Goal: Task Accomplishment & Management: Manage account settings

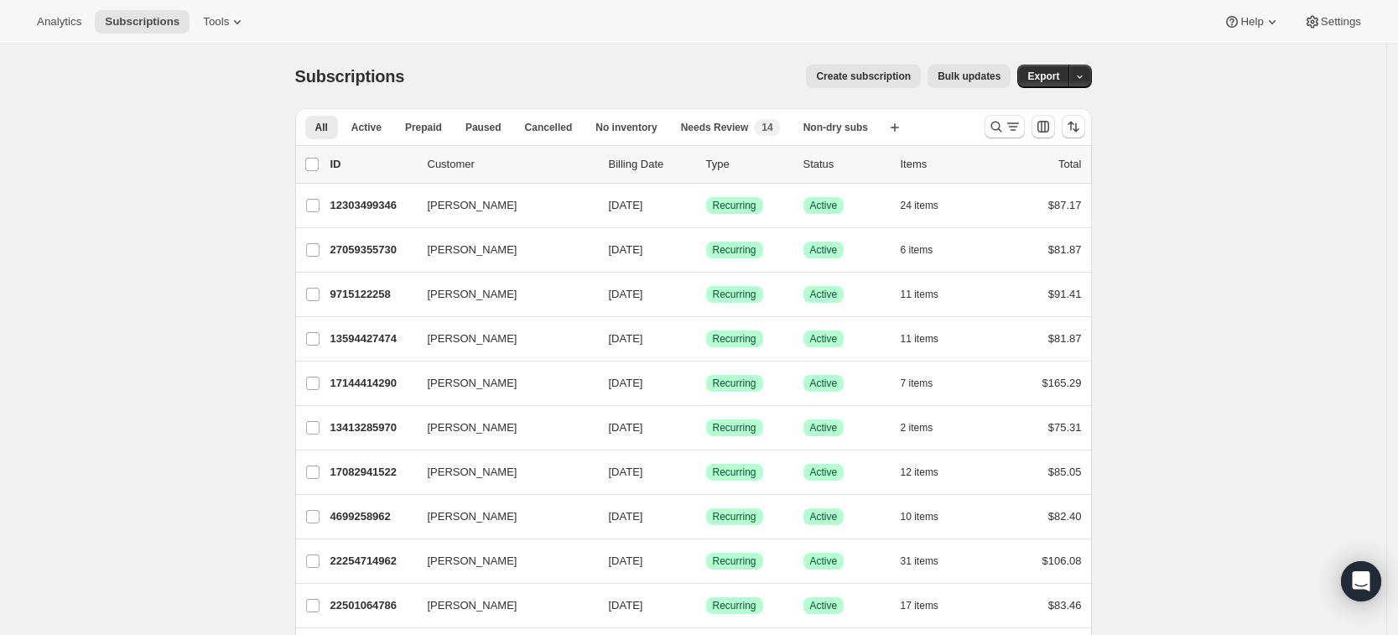
click at [984, 133] on div at bounding box center [1035, 127] width 114 height 34
click at [994, 130] on icon "Search and filter results" at bounding box center [996, 126] width 17 height 17
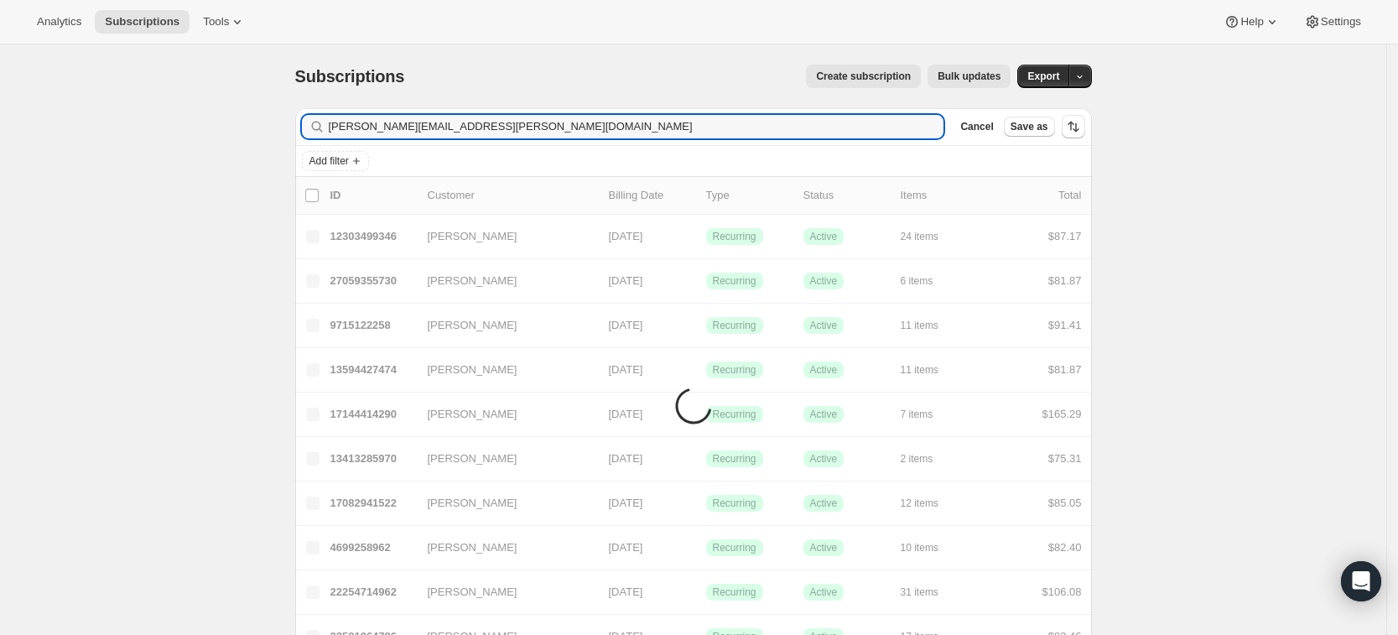
type input "[PERSON_NAME][EMAIL_ADDRESS][PERSON_NAME][DOMAIN_NAME]"
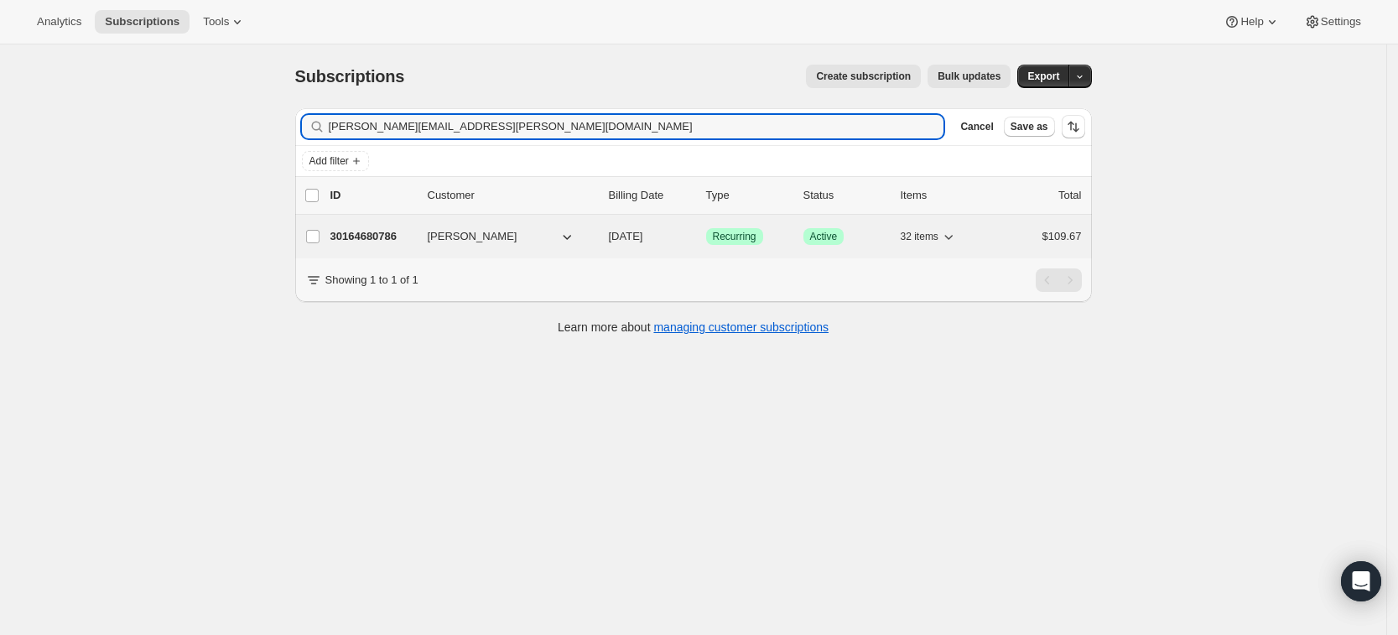
click at [363, 234] on p "30164680786" at bounding box center [372, 236] width 84 height 17
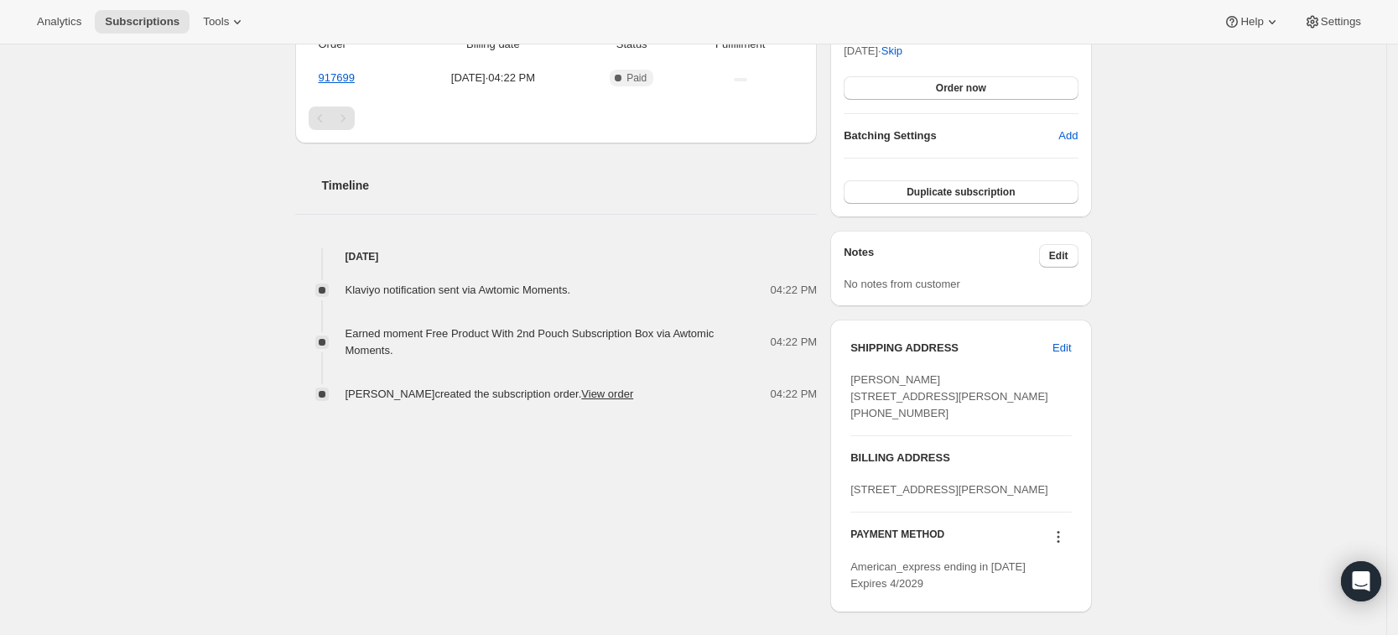
scroll to position [406, 0]
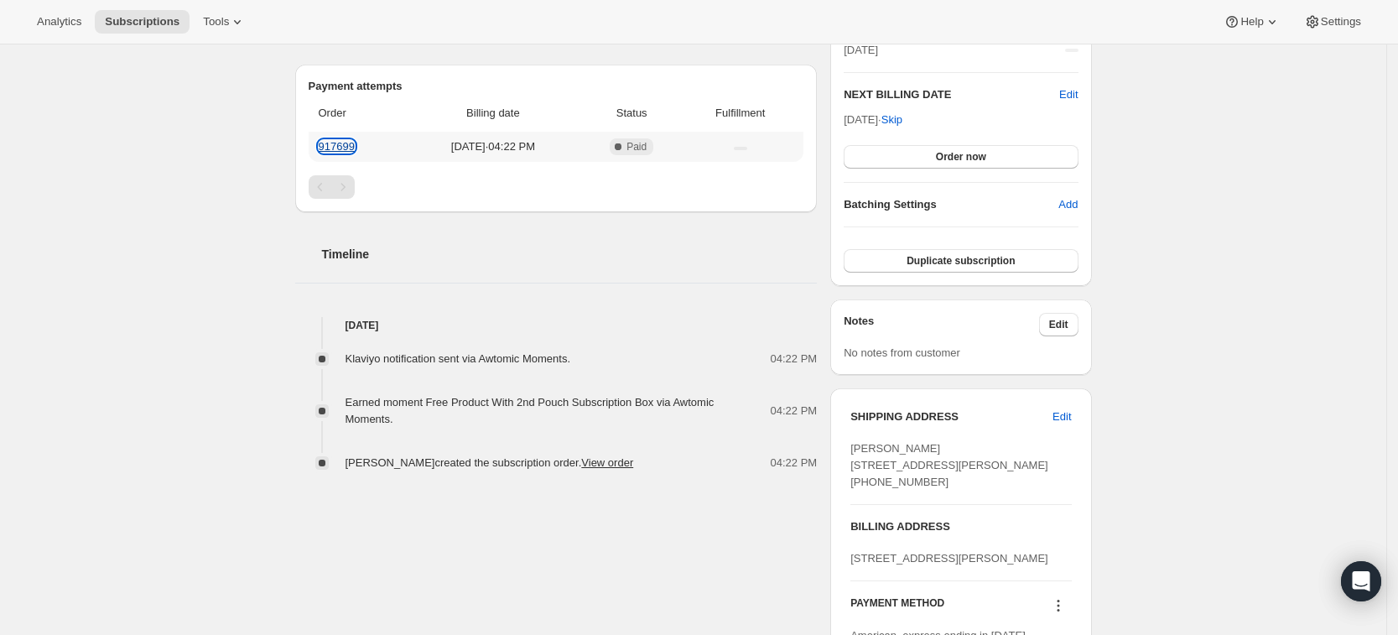
click at [347, 148] on link "917699" at bounding box center [337, 146] width 36 height 13
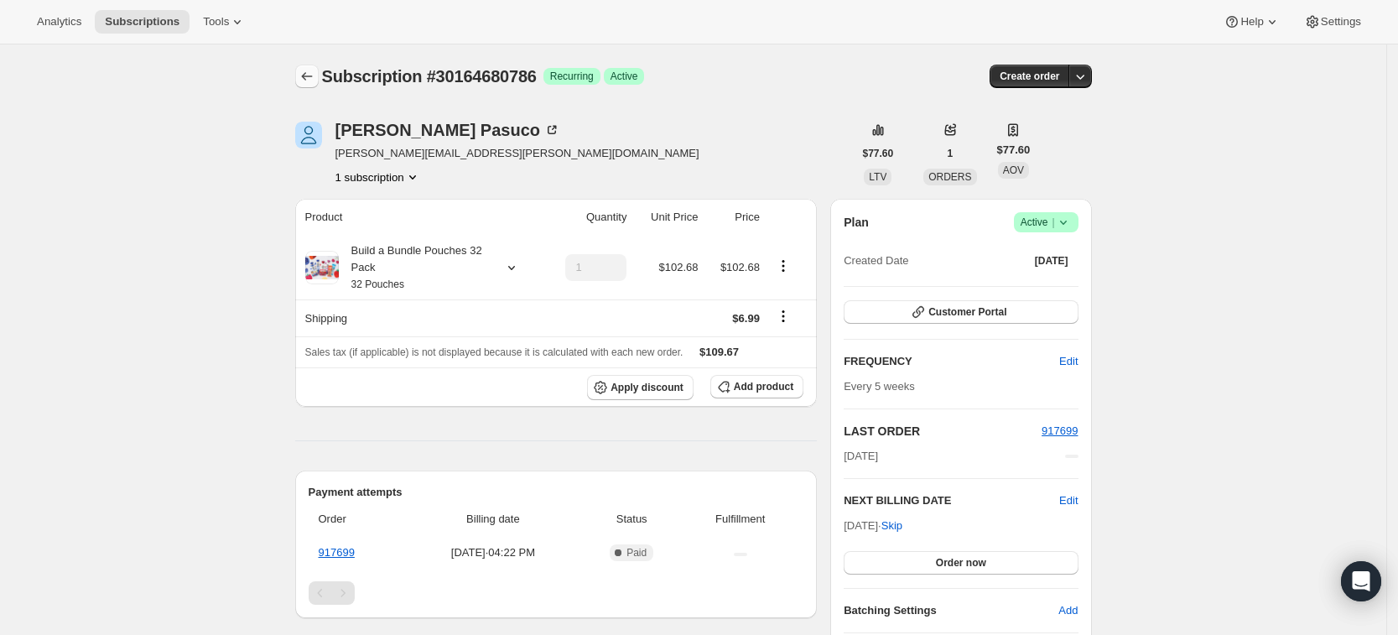
click at [311, 71] on icon "Subscriptions" at bounding box center [307, 76] width 17 height 17
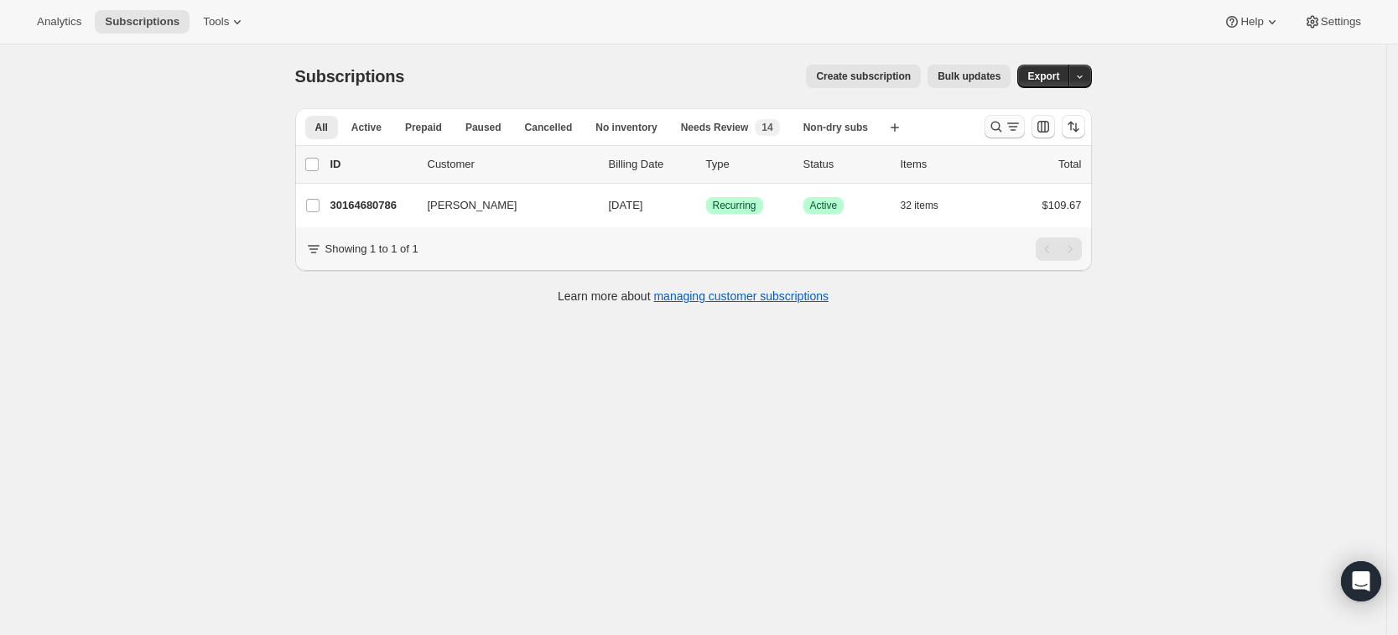
click at [1002, 125] on icon "Search and filter results" at bounding box center [996, 126] width 17 height 17
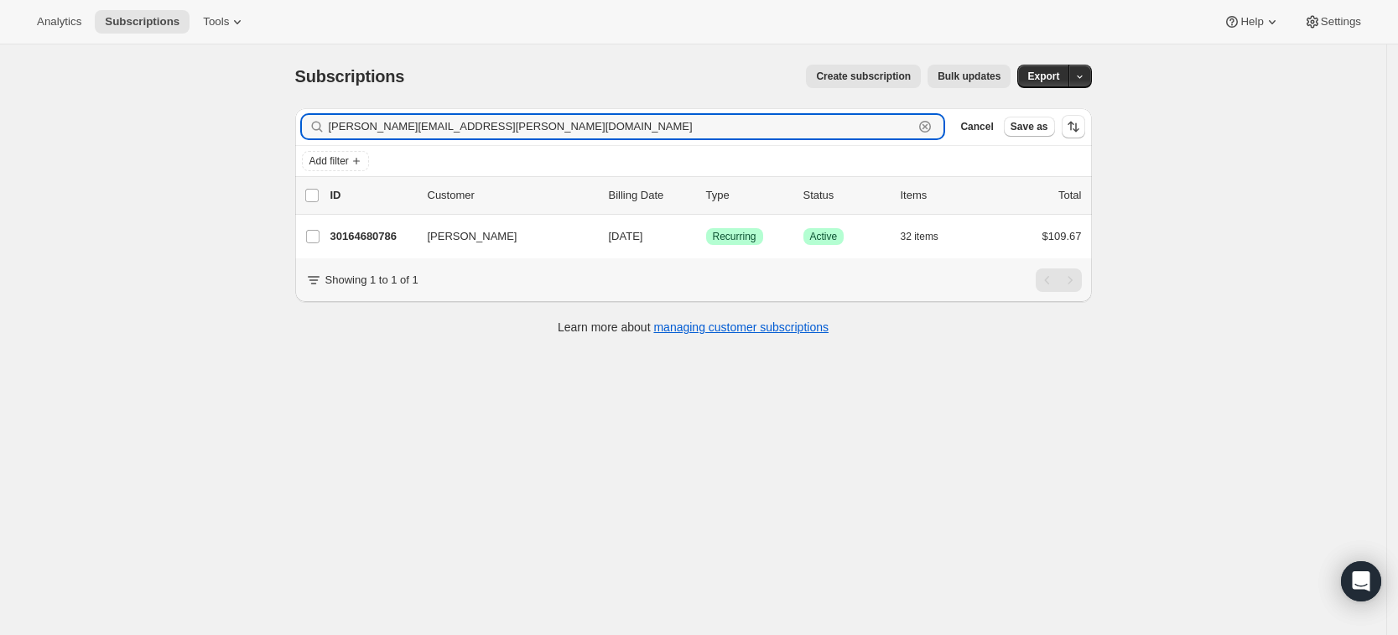
click at [933, 123] on icon "button" at bounding box center [925, 126] width 17 height 17
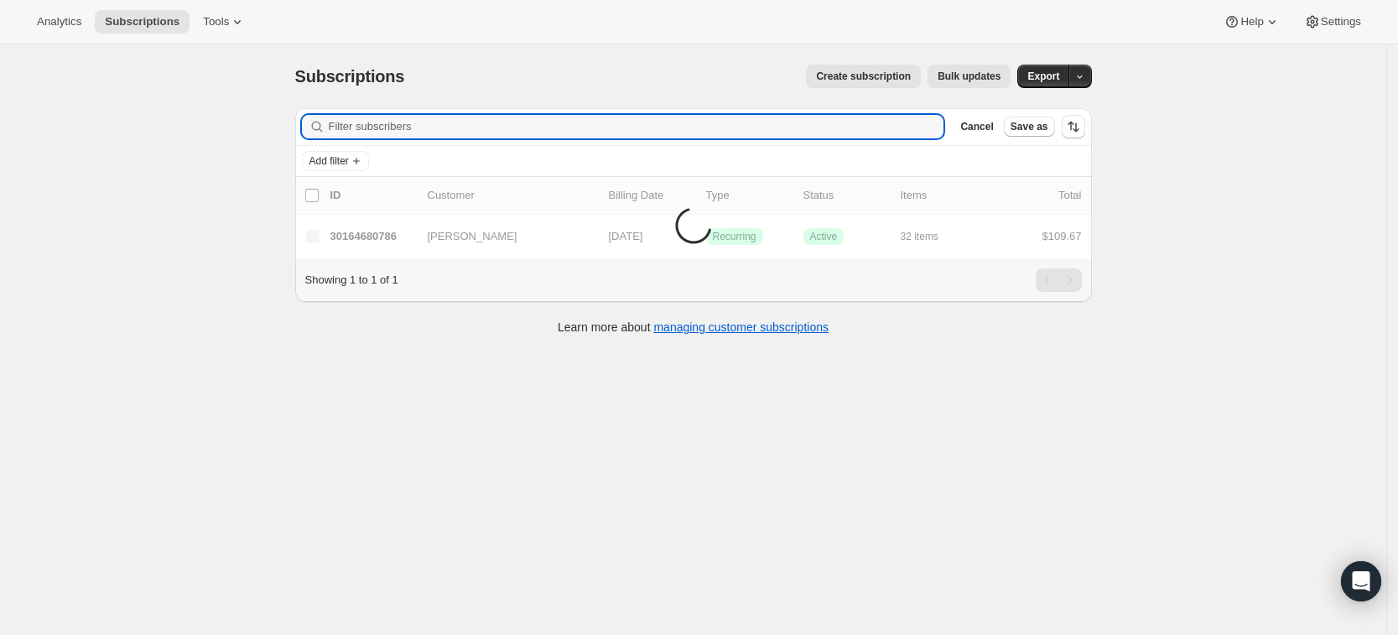
paste input "[EMAIL_ADDRESS][DOMAIN_NAME]"
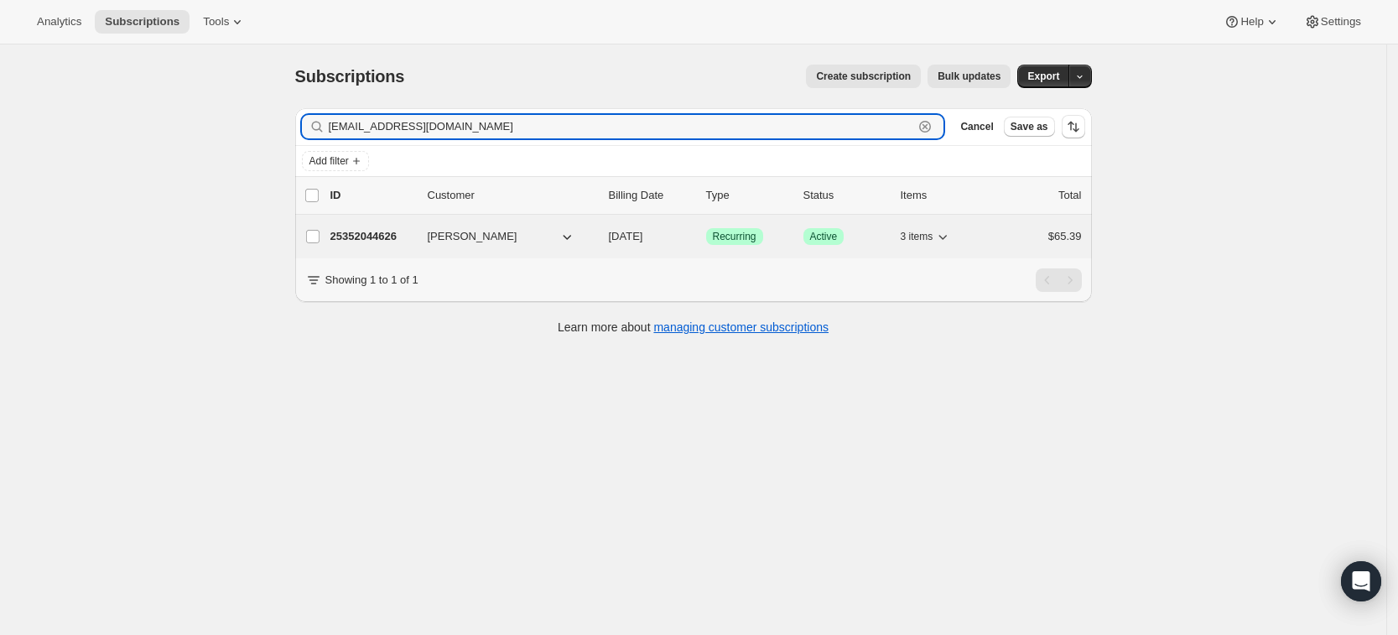
type input "[EMAIL_ADDRESS][DOMAIN_NAME]"
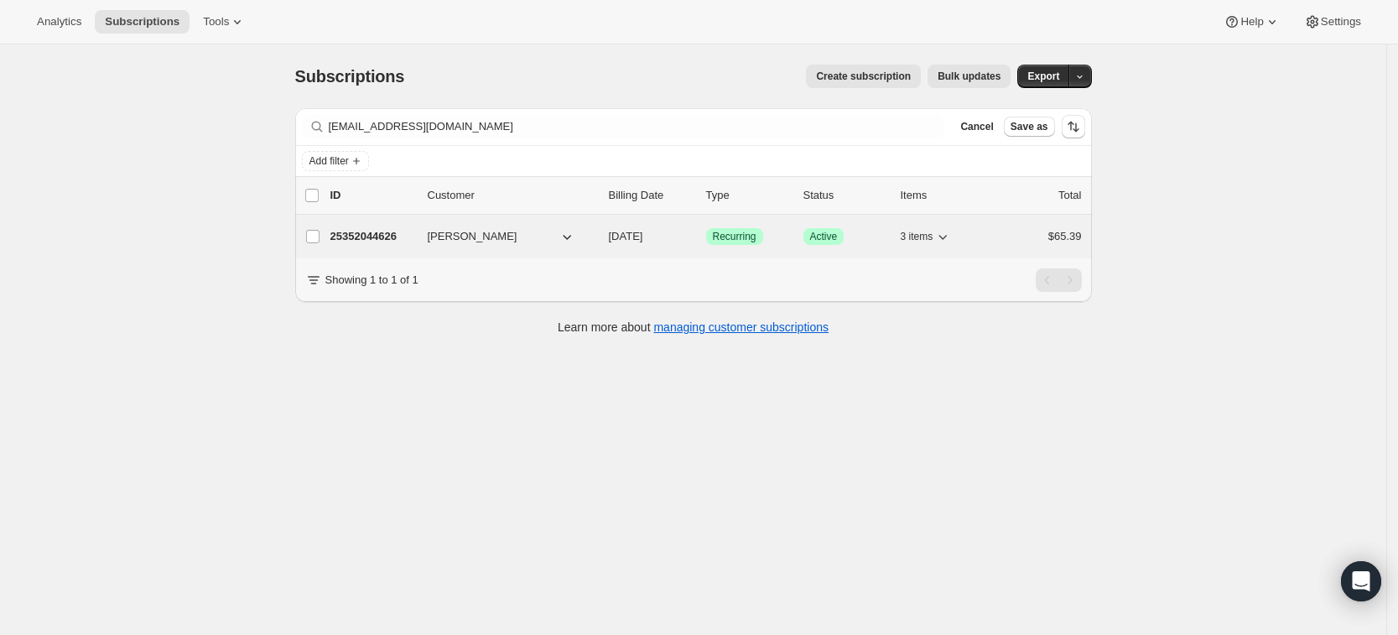
click at [349, 237] on p "25352044626" at bounding box center [372, 236] width 84 height 17
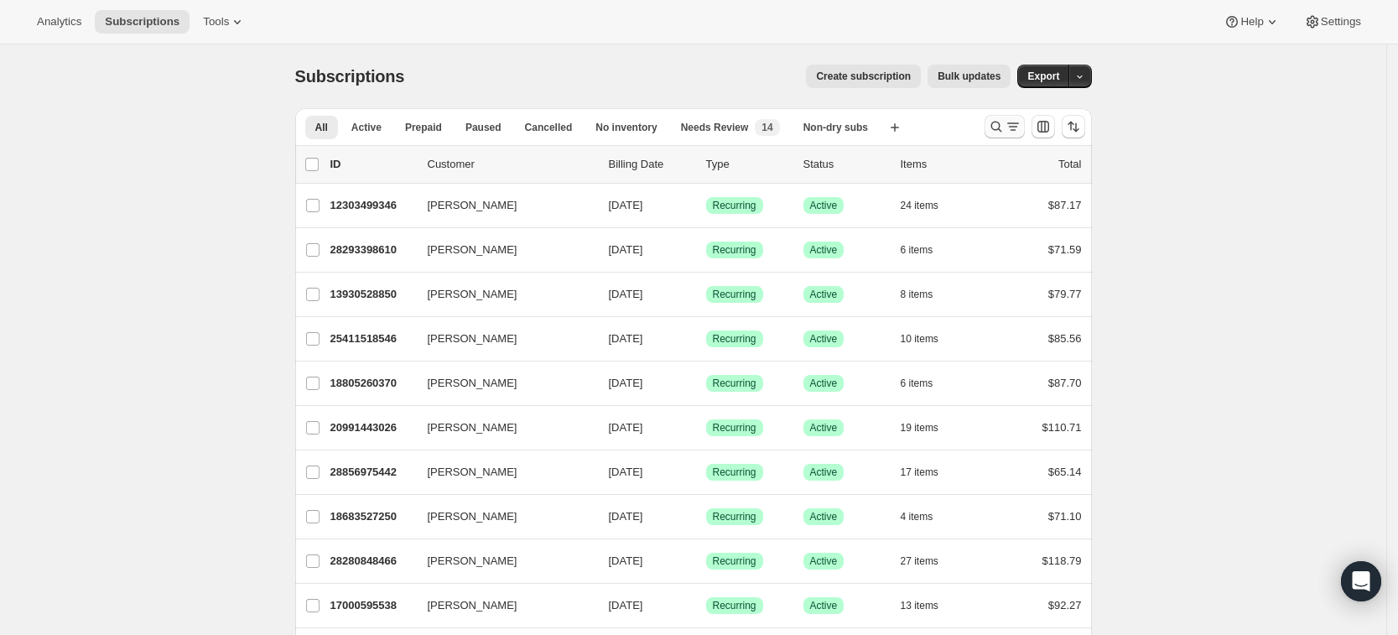
click at [1001, 126] on icon "Search and filter results" at bounding box center [996, 126] width 17 height 17
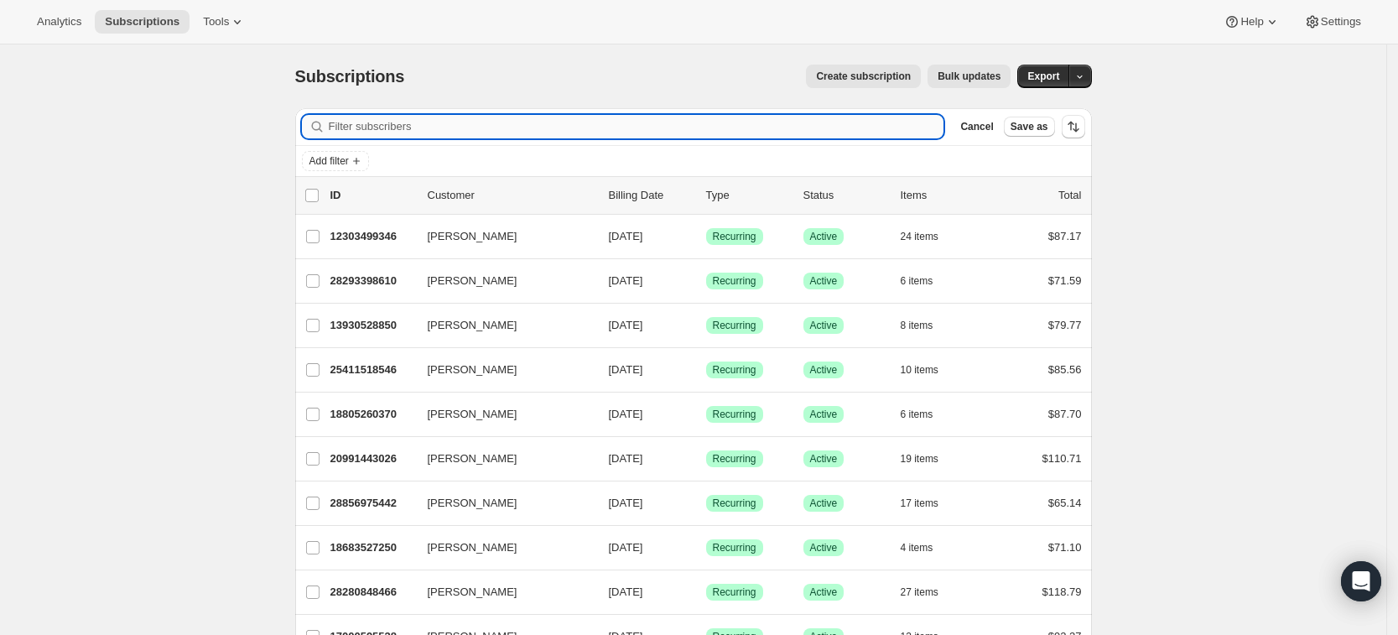
paste input "Maryori Díaz"
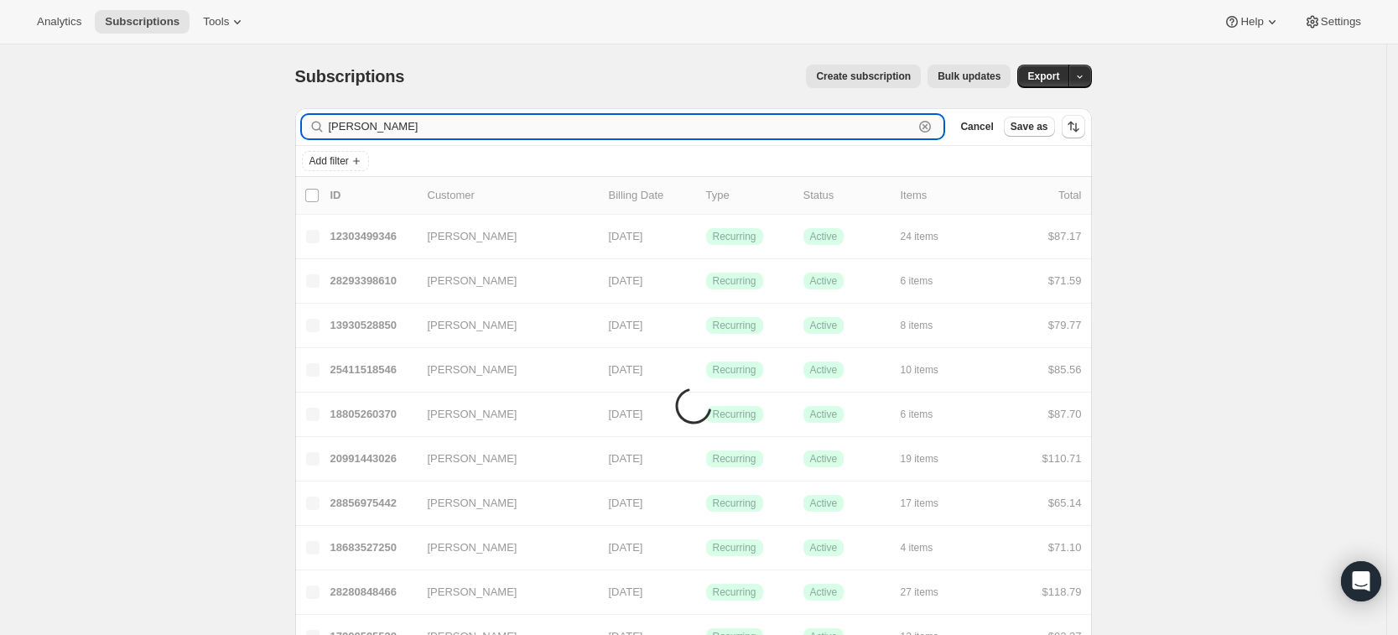
type input "Maryori Díaz"
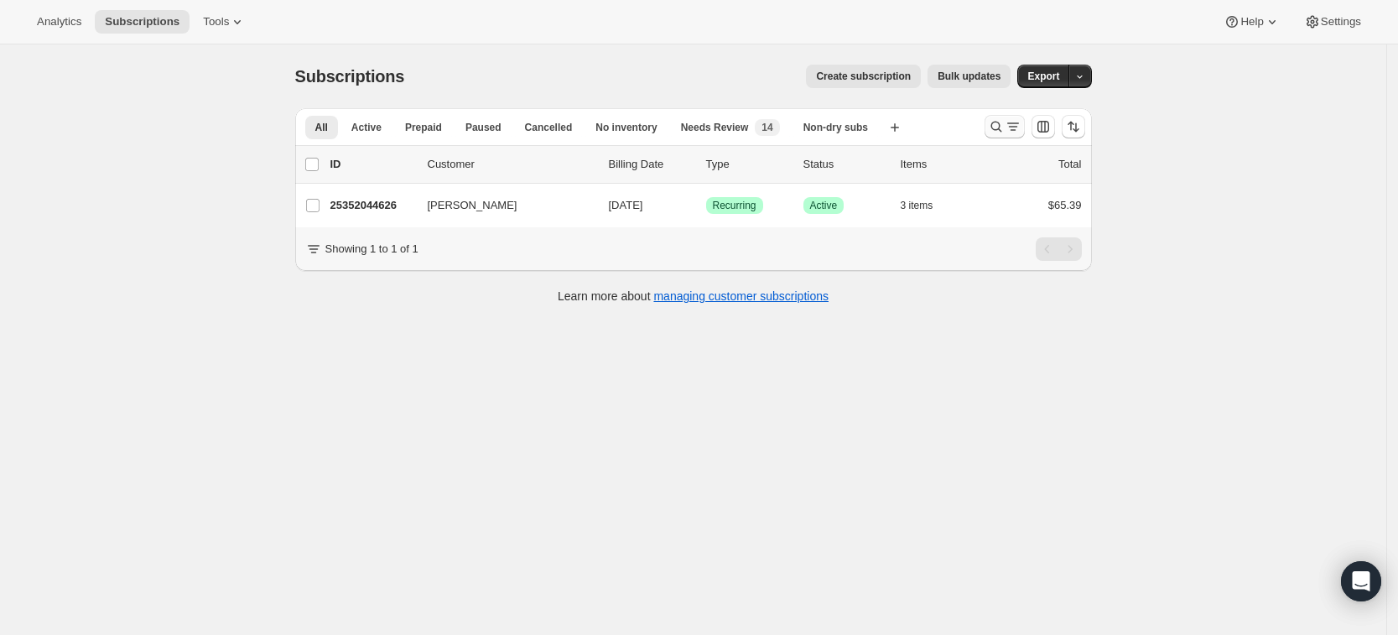
click at [998, 118] on icon "Search and filter results" at bounding box center [996, 126] width 17 height 17
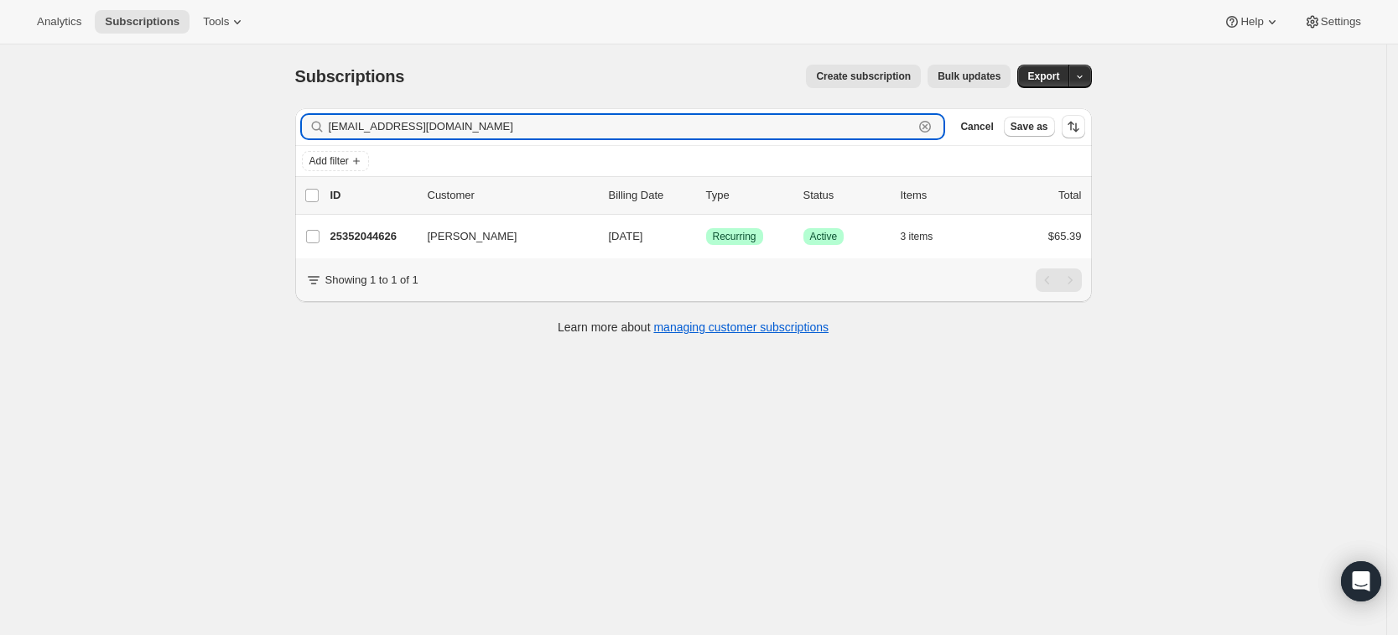
click at [933, 128] on icon "button" at bounding box center [925, 126] width 17 height 17
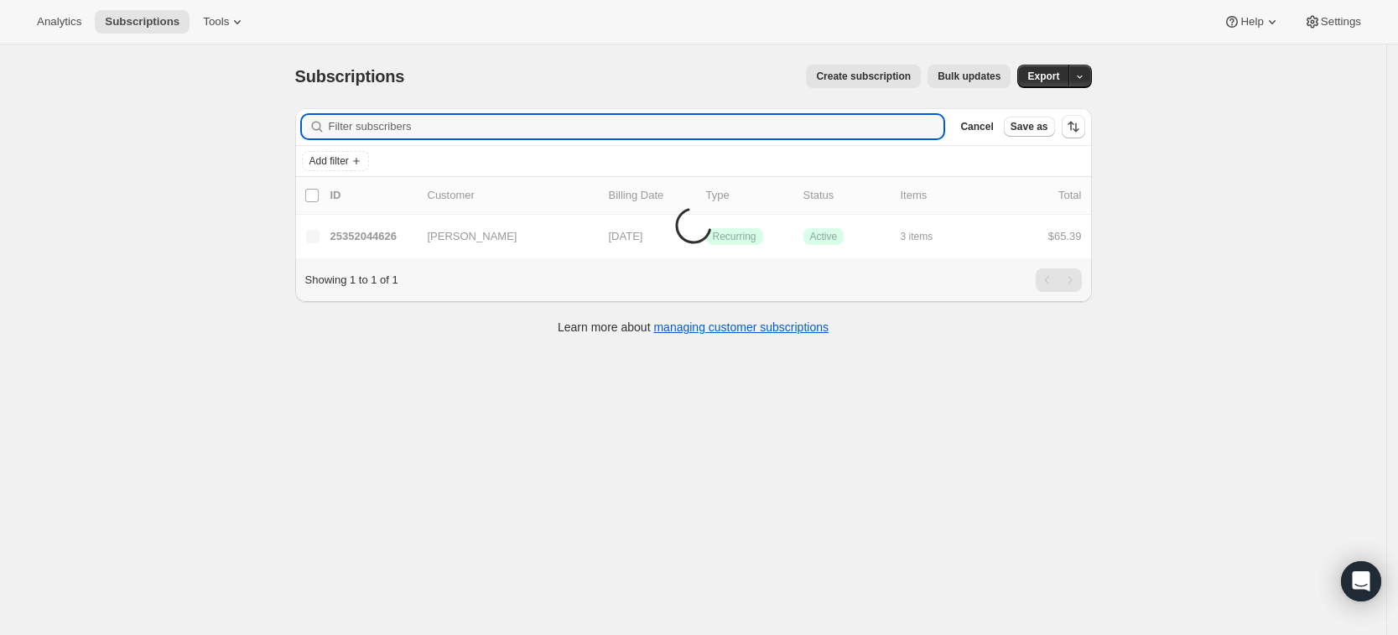
paste input "mauripayso@gmail.com"
type input "mauripayso@gmail.com"
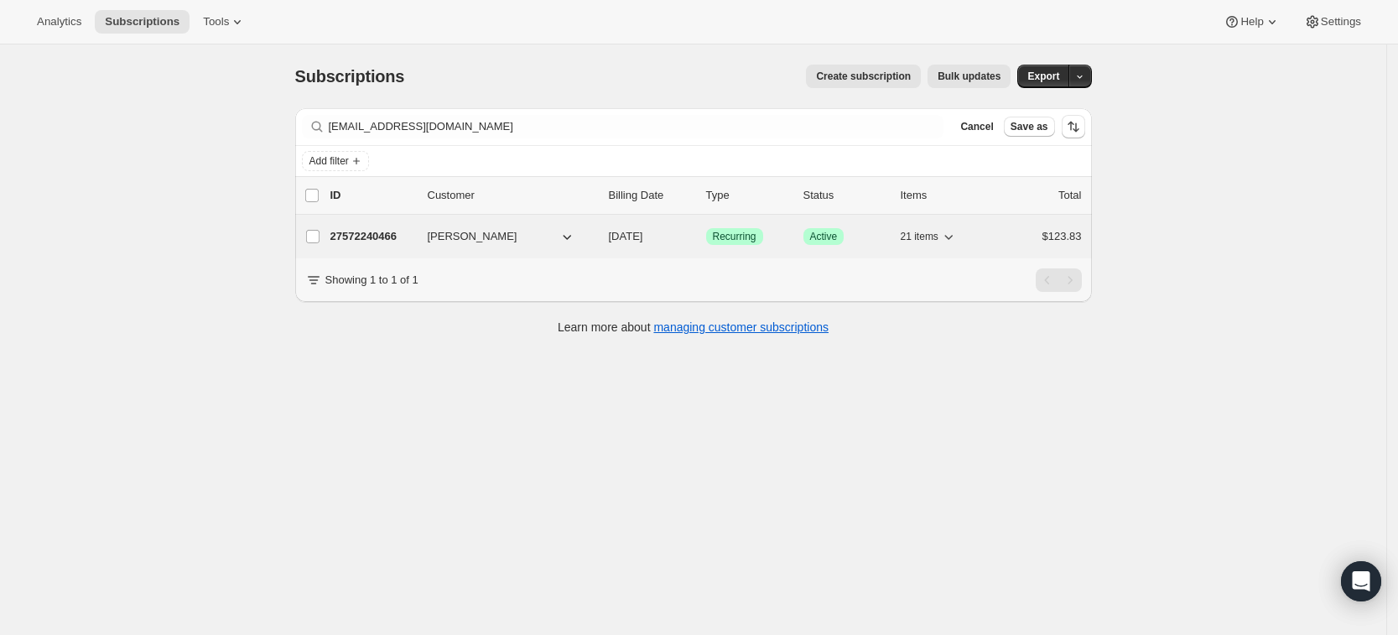
click at [368, 239] on p "27572240466" at bounding box center [372, 236] width 84 height 17
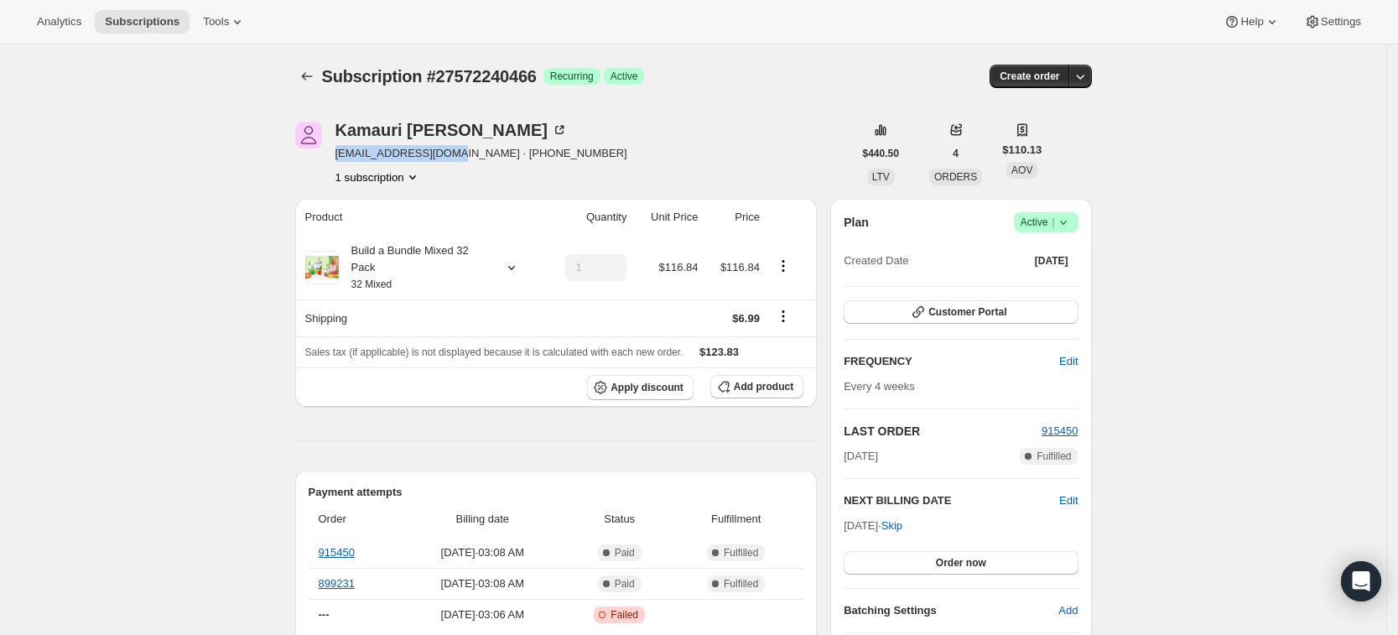
drag, startPoint x: 454, startPoint y: 154, endPoint x: 336, endPoint y: 159, distance: 118.3
click at [336, 159] on div "Kamauri Martin mauripayso@gmail.com · +15105616680 1 subscription" at bounding box center [574, 154] width 558 height 64
copy span "mauripayso@gmail.com"
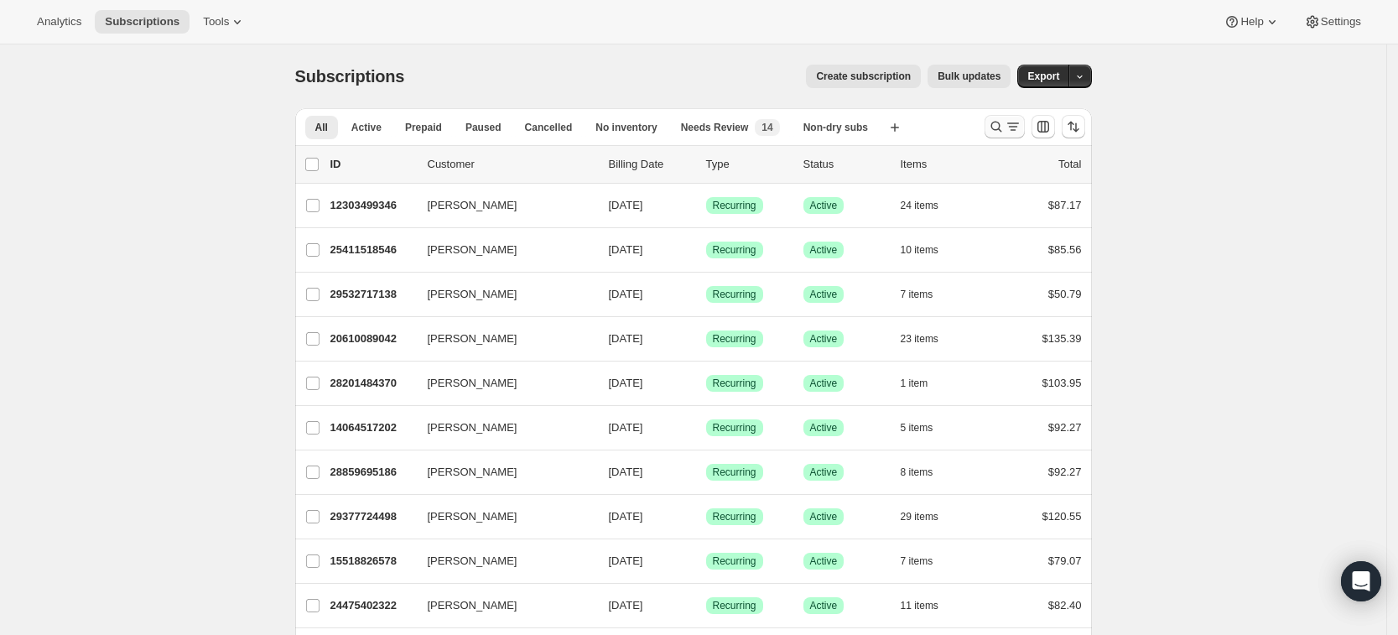
click at [1010, 119] on icon "Search and filter results" at bounding box center [1013, 126] width 17 height 17
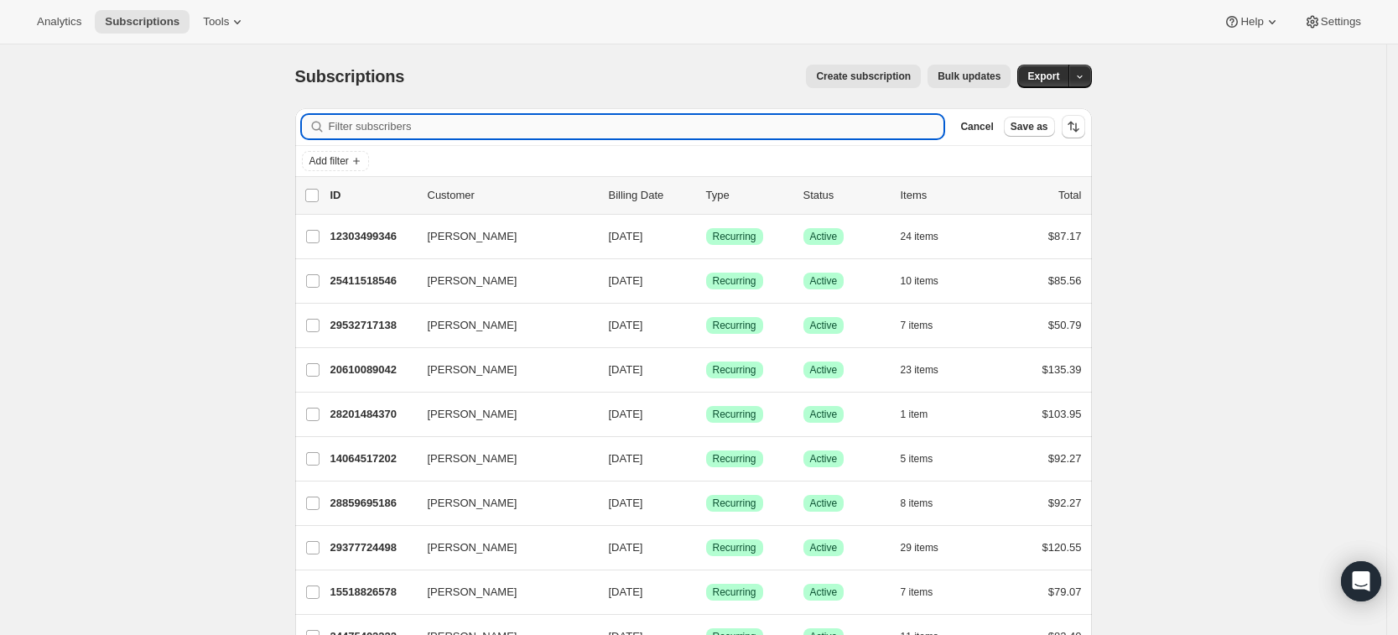
paste input "perdue_tiffany11@yahoo.com"
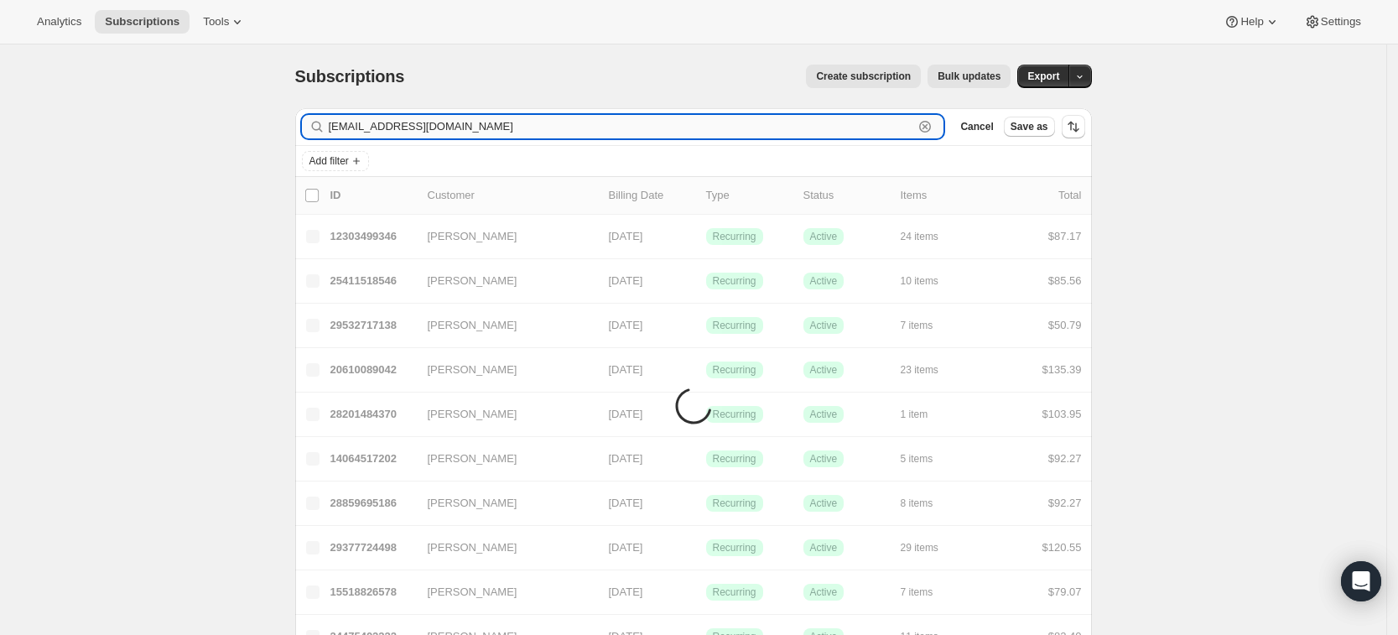
type input "perdue_tiffany11@yahoo.com"
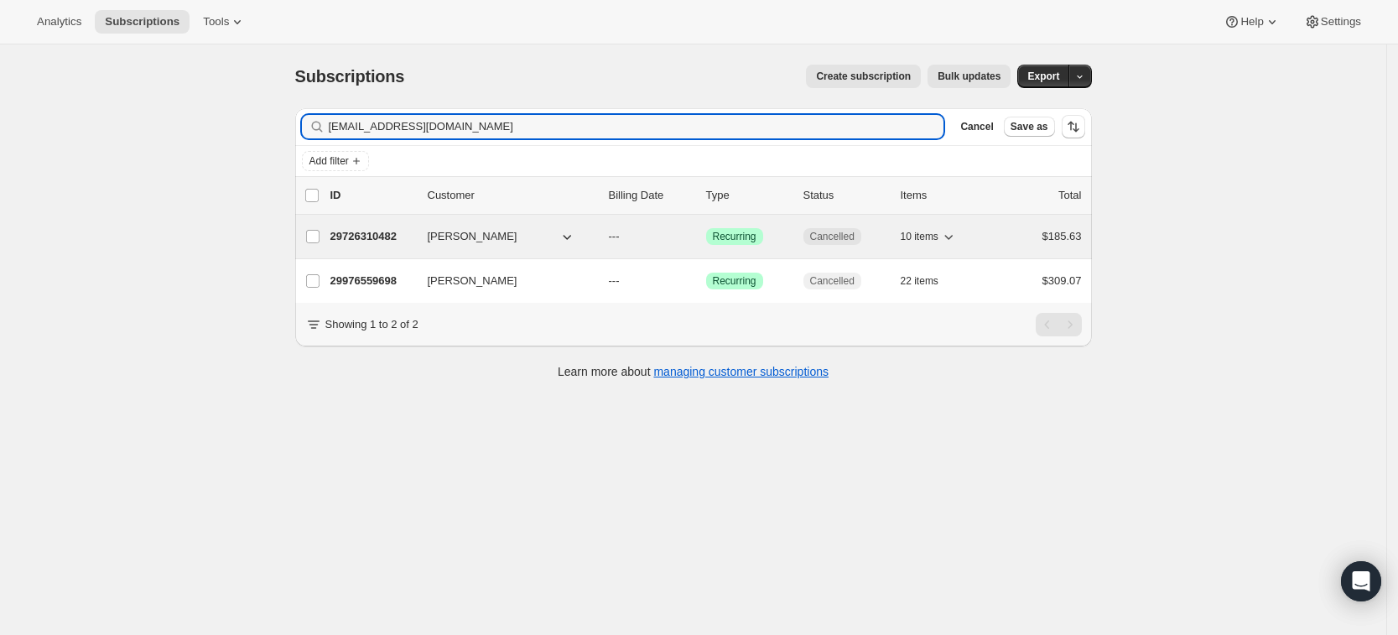
click at [369, 242] on p "29726310482" at bounding box center [372, 236] width 84 height 17
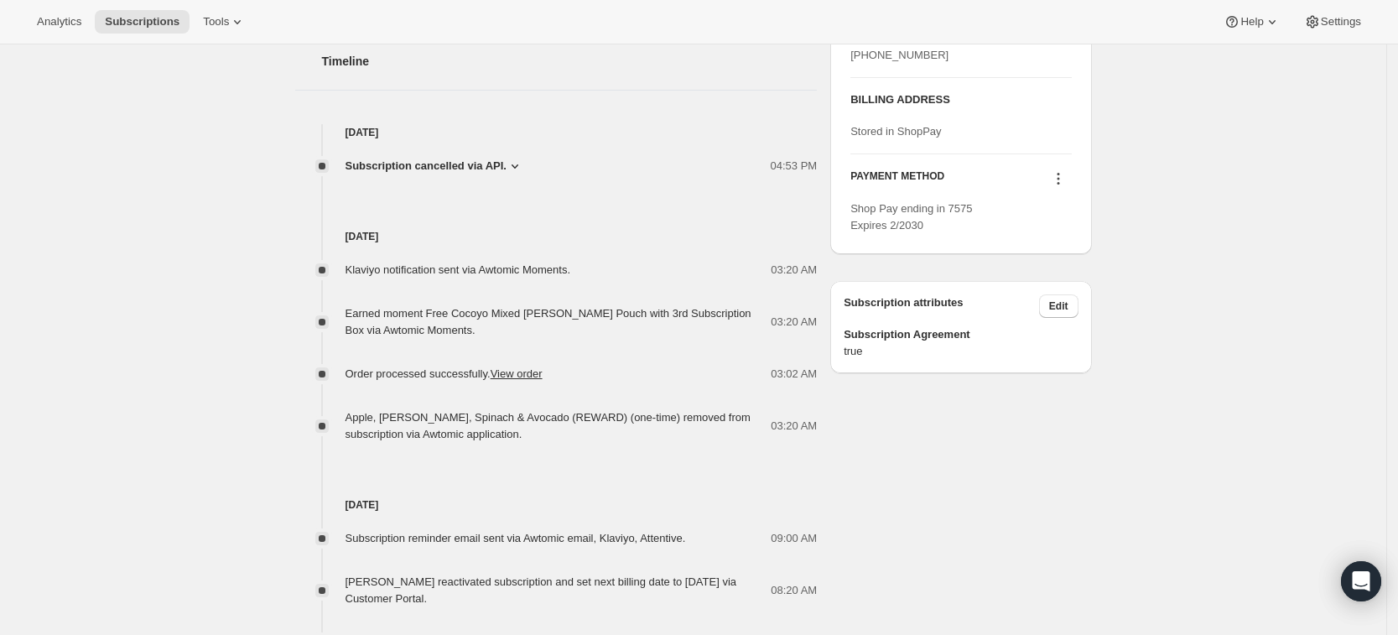
scroll to position [805, 0]
